Goal: Register for event/course

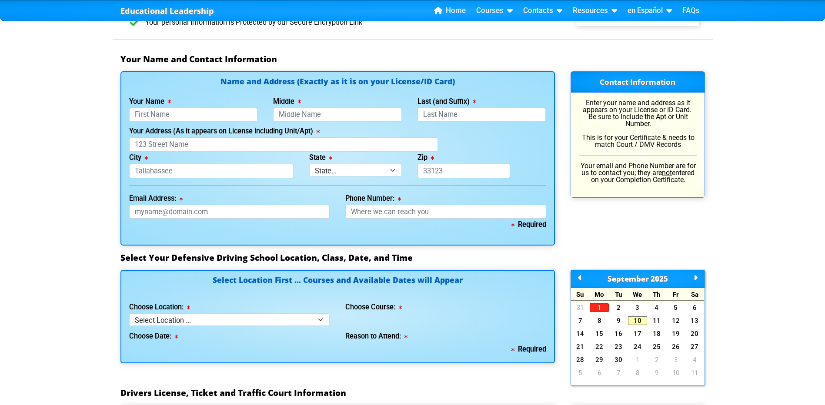
scroll to position [568, 0]
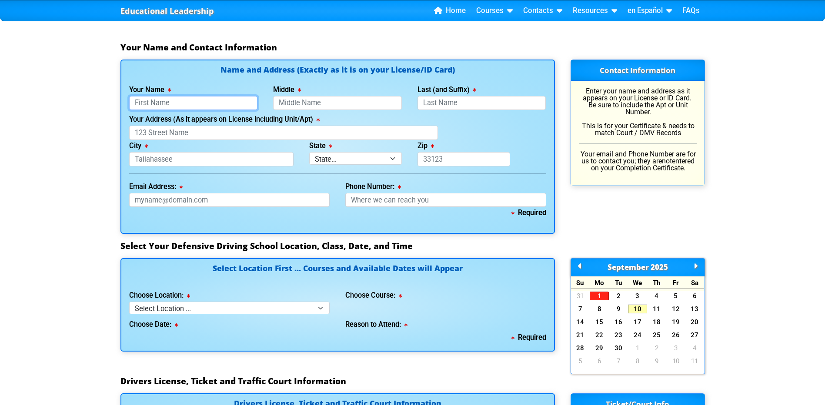
click at [172, 103] on input "Your Name" at bounding box center [193, 103] width 129 height 14
type input "Jenn"
type input "[PERSON_NAME]"
type input "Hall"
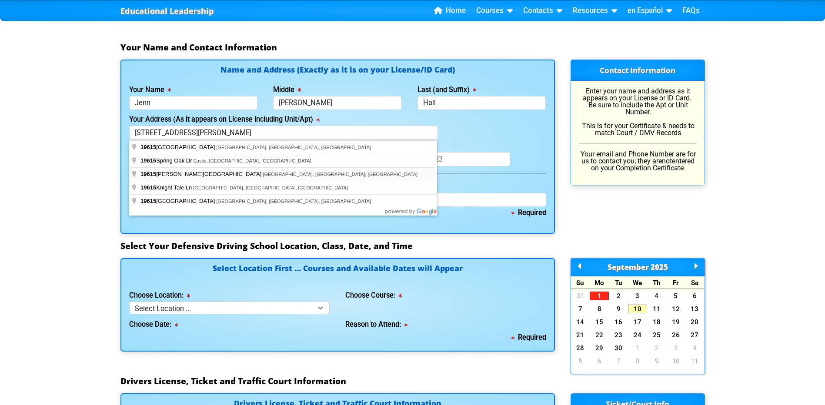
type input "[STREET_ADDRESS][PERSON_NAME]"
type input "Orlando"
select select "{"fullName":"[US_STATE]","abbreviation":"FL","uniqueId":"1d559909-6cf0-4a4d-848…"
type input "32833"
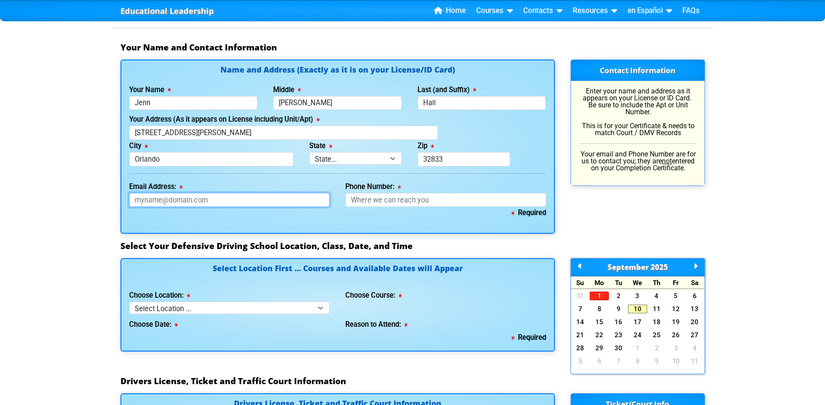
click at [216, 203] on input "Email Address:" at bounding box center [229, 200] width 201 height 14
type input "[EMAIL_ADDRESS][DOMAIN_NAME]"
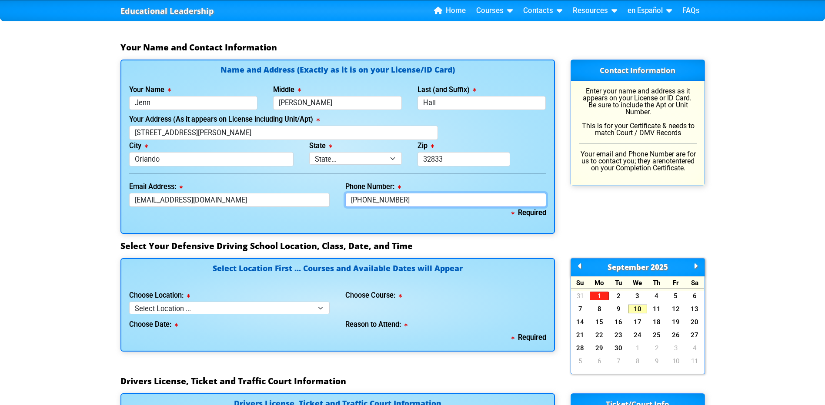
type input "[PHONE_NUMBER]"
click at [190, 308] on select "Select Location ... Tampa Orlando Kissimmee [GEOGRAPHIC_DATA] - en español [GEO…" at bounding box center [229, 308] width 201 height 13
select select "2"
click at [129, 302] on select "Select Location ... Tampa Orlando Kissimmee [GEOGRAPHIC_DATA] - en español [GEO…" at bounding box center [229, 308] width 201 height 13
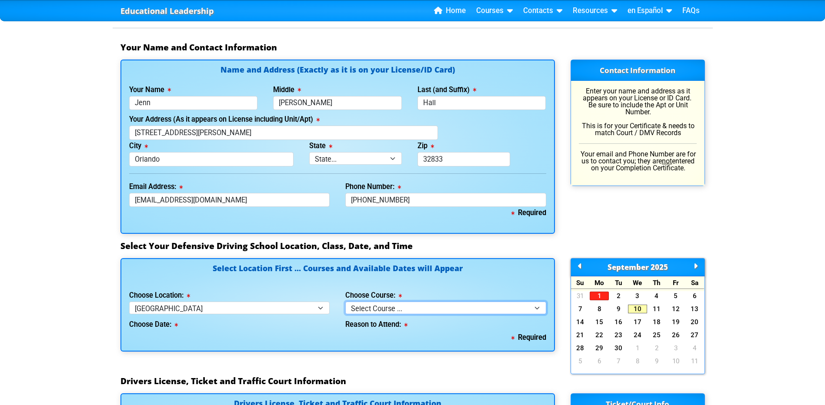
click at [401, 305] on select "Select Course ... 4 Hour BDI Class (Basic Course & TCAC) 4 Hour Under 25 Class …" at bounding box center [445, 308] width 201 height 13
select select "5"
click at [345, 302] on select "Select Course ... 4 Hour BDI Class (Basic Course & TCAC) 4 Hour Under 25 Class …" at bounding box center [445, 308] width 201 height 13
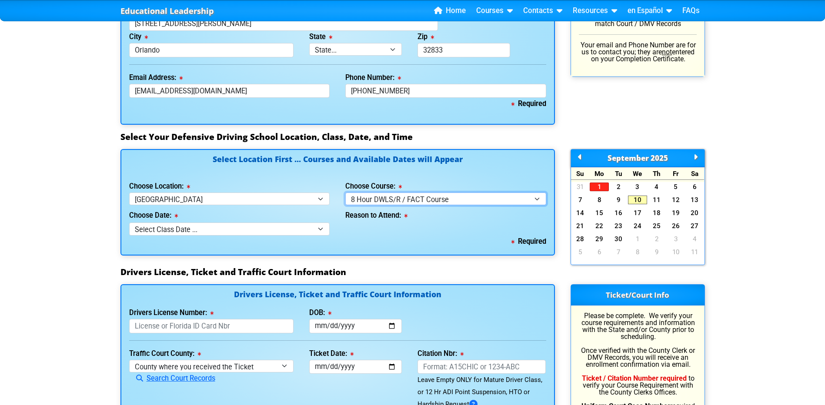
scroll to position [681, 0]
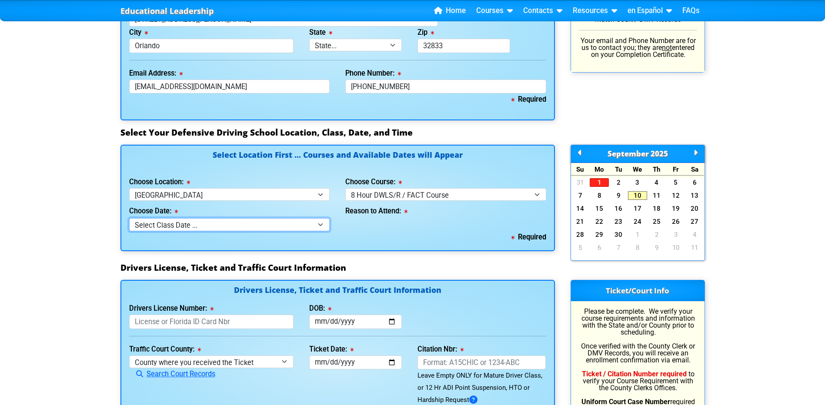
click at [317, 224] on select "Select Class Date ... [DATE] -- ([DATE] from 9:00am-6:00pm) [DATE] -- ([DATE] f…" at bounding box center [229, 224] width 201 height 13
select select "[DATE], 9"
click at [129, 218] on select "Select Class Date ... [DATE] -- ([DATE] from 9:00am-6:00pm) [DATE] -- ([DATE] f…" at bounding box center [229, 224] width 201 height 13
click at [399, 222] on select "Select why you need to take class ... Court Order for Driving on Suspended Lice…" at bounding box center [445, 224] width 201 height 13
select select "8 Hour DWLS/R - Court Ordered"
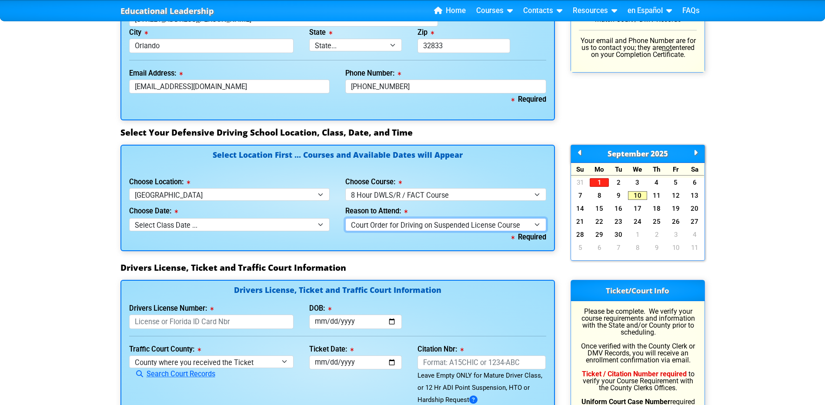
click at [345, 218] on select "Select why you need to take class ... Court Order for Driving on Suspended Lice…" at bounding box center [445, 224] width 201 height 13
click at [217, 323] on input "Drivers License Number:" at bounding box center [211, 322] width 165 height 14
type input "H400"
click at [318, 326] on input "DOB:" at bounding box center [355, 322] width 93 height 14
click at [337, 325] on input "DOB:" at bounding box center [355, 322] width 93 height 14
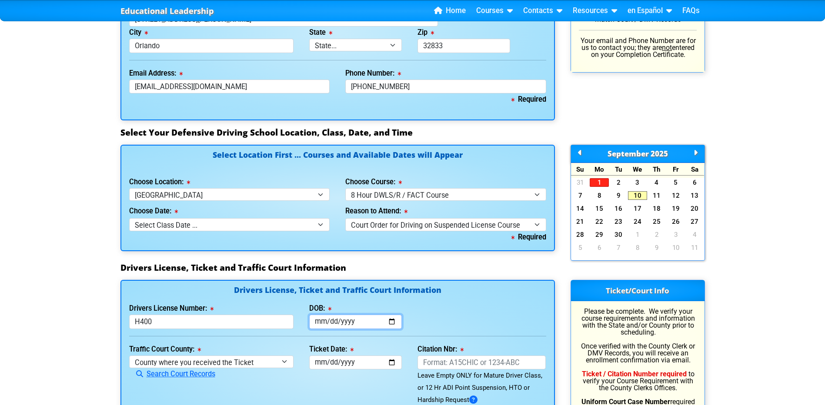
type input "[DATE]"
click at [227, 362] on select "County where you received the Ticket Out of State Out of State - [US_STATE] Out…" at bounding box center [211, 362] width 165 height 13
select select "{"countyName":"Orange","state":"[US_STATE]","uniqueId":"72cd9516-2a86-4b1d-9e65…"
click at [129, 356] on select "County where you received the Ticket Out of State Out of State - [US_STATE] Out…" at bounding box center [211, 362] width 165 height 13
click at [314, 358] on input "Ticket Date:" at bounding box center [355, 363] width 93 height 14
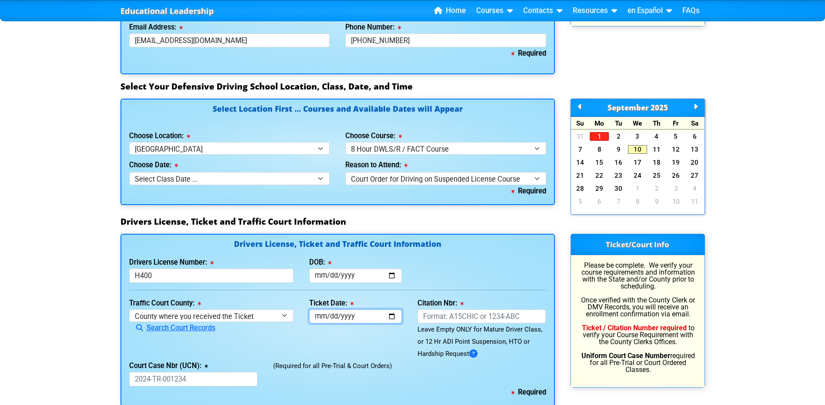
scroll to position [758, 0]
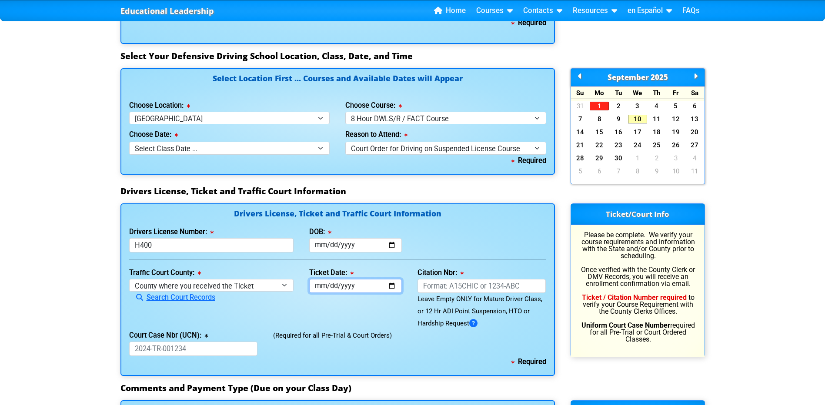
click at [341, 287] on input "Ticket Date:" at bounding box center [355, 286] width 93 height 14
type input "[DATE]"
click at [451, 288] on input "Citation Nbr:" at bounding box center [482, 286] width 129 height 14
type input "ABC123"
click at [185, 347] on input "Court Case Nbr (UCN):" at bounding box center [193, 349] width 129 height 14
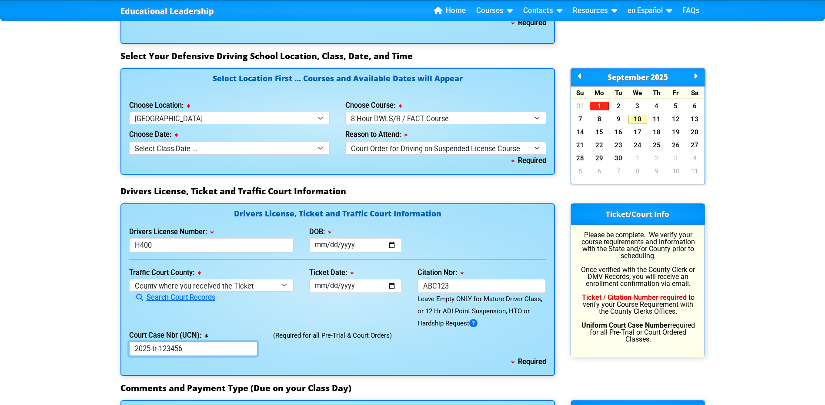
type input "2025-tr-123456"
click at [330, 345] on div "(Required for all Pre-Trial & Court Orders)" at bounding box center [409, 343] width 288 height 27
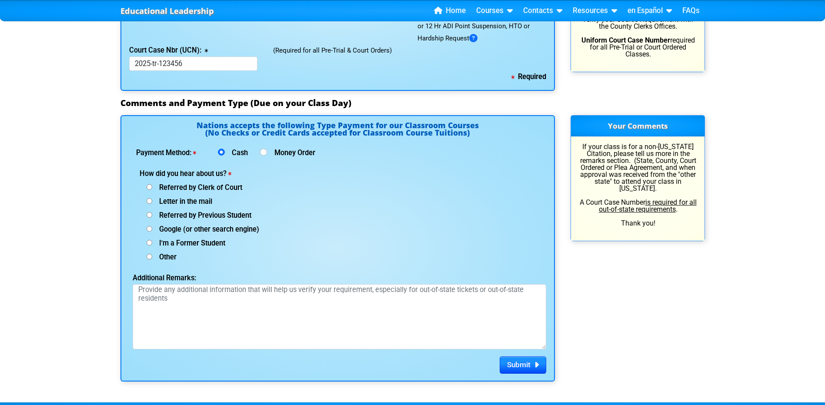
scroll to position [1045, 0]
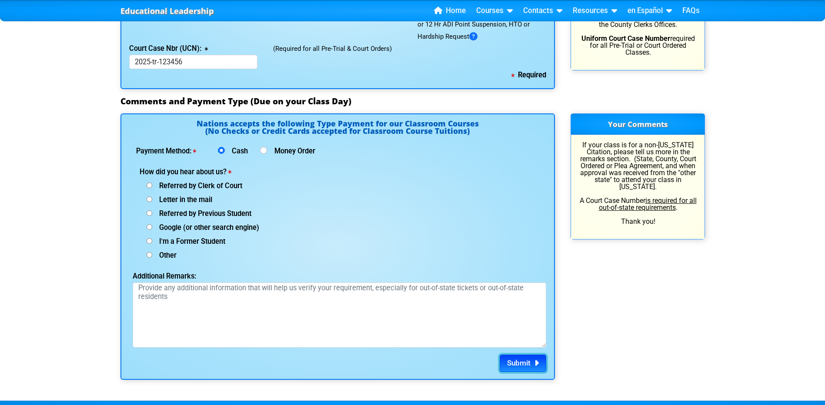
click at [510, 365] on span "Submit" at bounding box center [518, 363] width 23 height 9
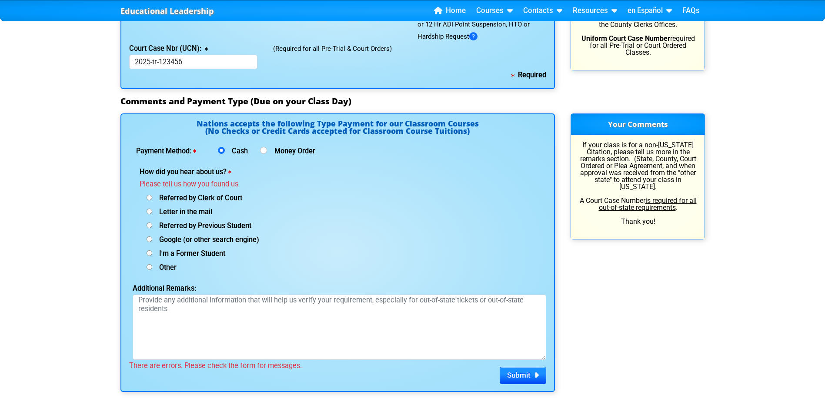
click at [185, 254] on span "I'm a Former Student" at bounding box center [188, 254] width 73 height 8
click at [152, 254] on input "I'm a Former Student" at bounding box center [150, 254] width 6 height 6
radio input "true"
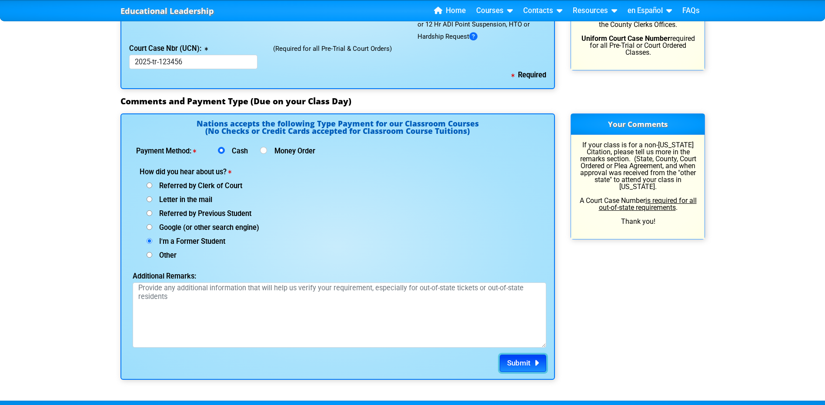
click at [520, 368] on button "Submit" at bounding box center [523, 363] width 47 height 17
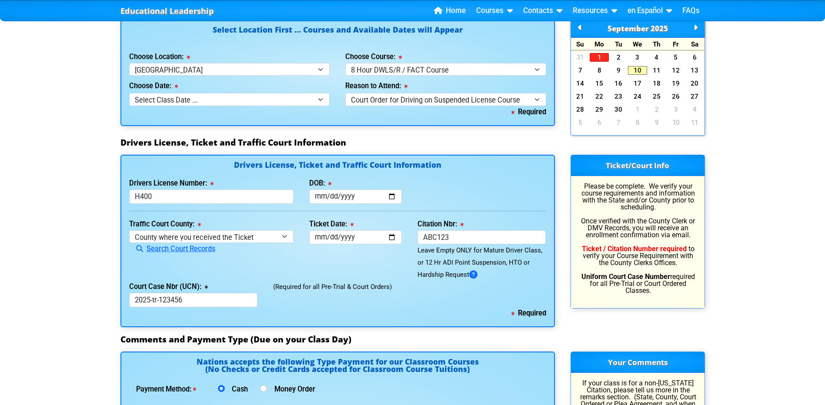
scroll to position [870, 0]
